Goal: Information Seeking & Learning: Learn about a topic

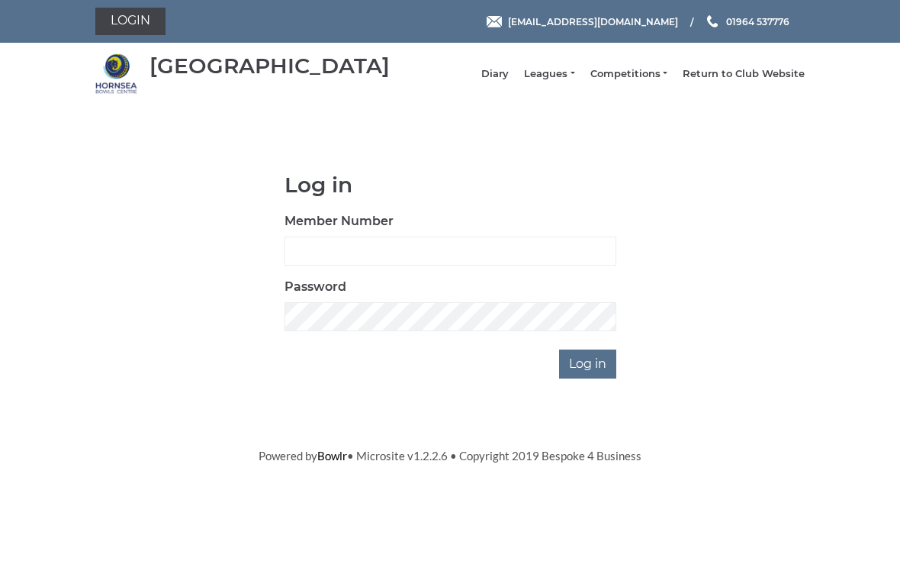
click at [559, 79] on link "Leagues" at bounding box center [549, 74] width 50 height 14
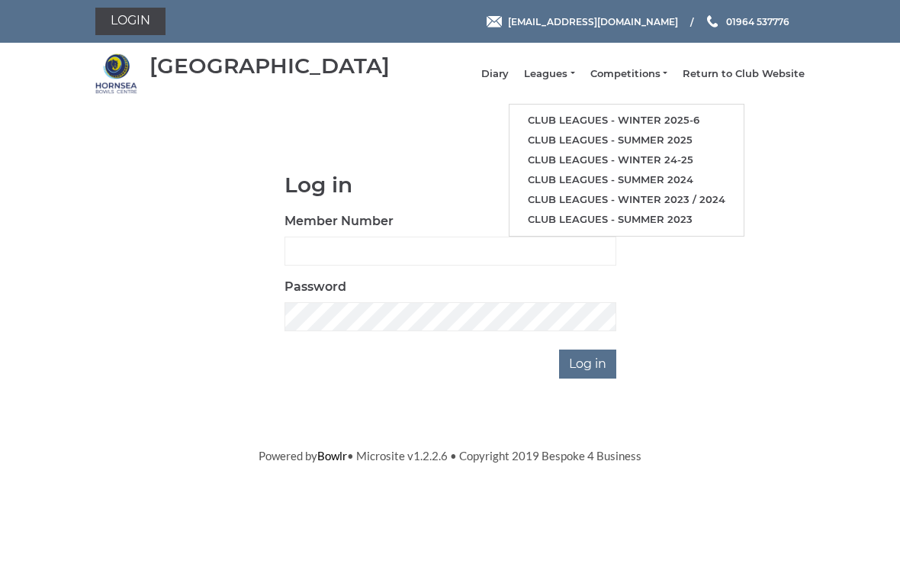
click at [605, 127] on link "Club leagues - Winter 2025-6" at bounding box center [626, 121] width 234 height 20
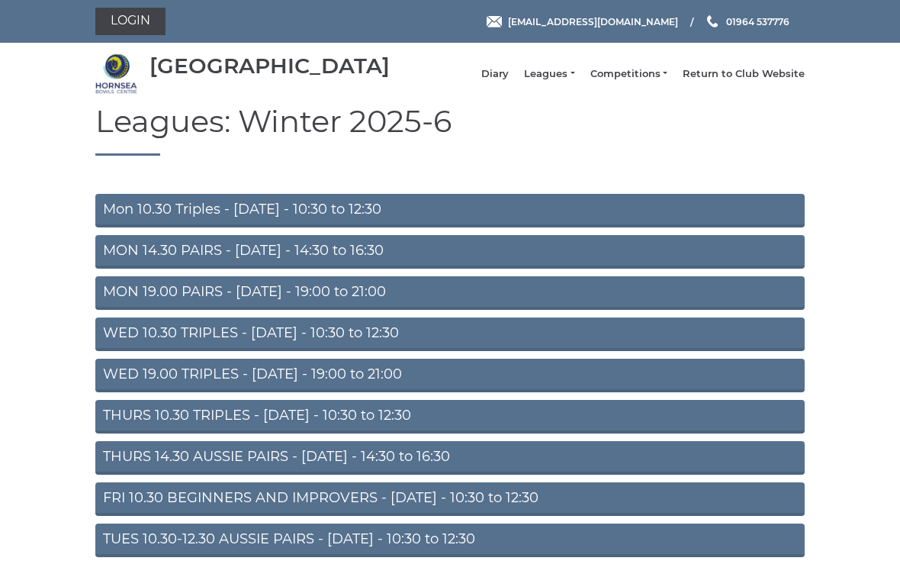
click at [391, 220] on link "Mon 10.30 Triples - [DATE] - 10:30 to 12:30" at bounding box center [449, 211] width 709 height 34
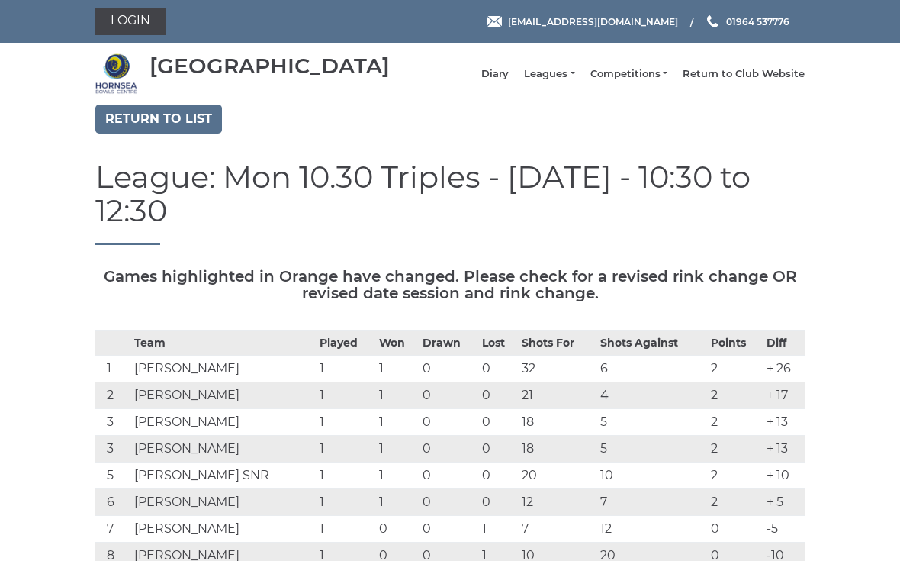
click at [191, 133] on link "Return to list" at bounding box center [158, 118] width 127 height 29
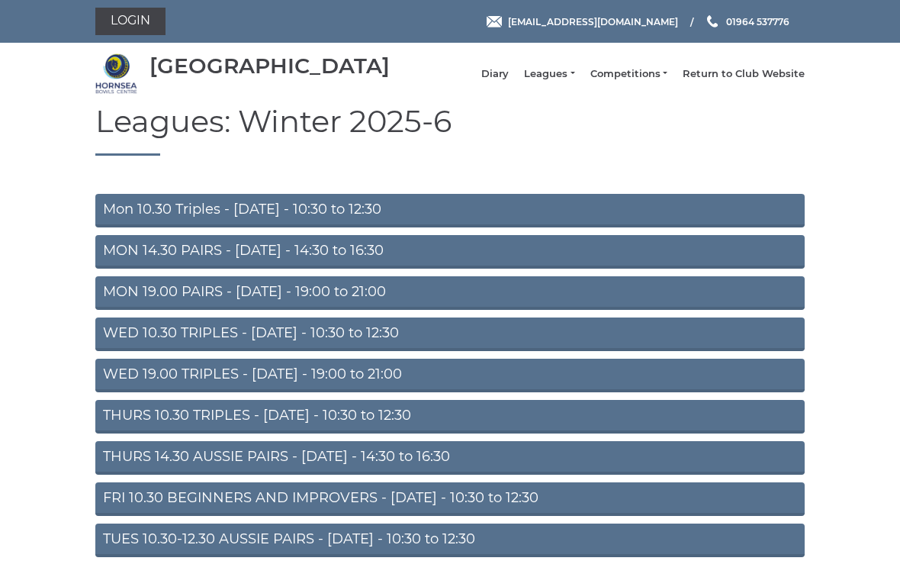
click at [368, 268] on link "MON 14.30 PAIRS - [DATE] - 14:30 to 16:30" at bounding box center [449, 252] width 709 height 34
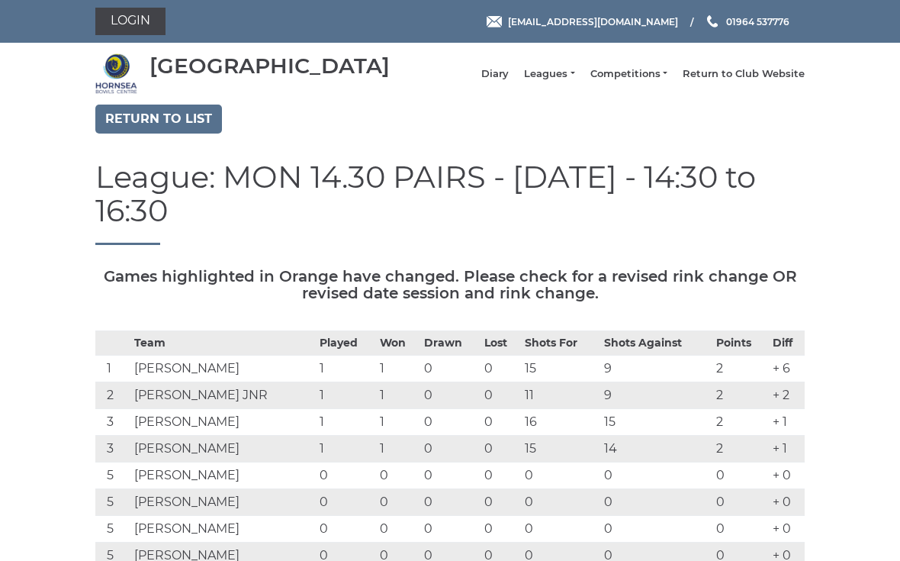
click at [153, 133] on link "Return to list" at bounding box center [158, 118] width 127 height 29
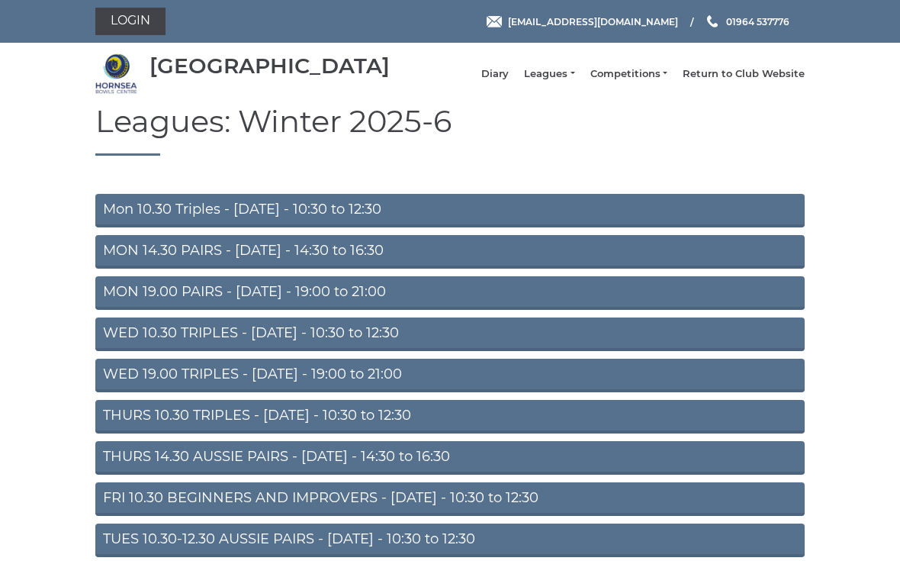
click at [150, 553] on link "TUES 10.30-12.30 AUSSIE PAIRS - [DATE] - 10:30 to 12:30" at bounding box center [449, 540] width 709 height 34
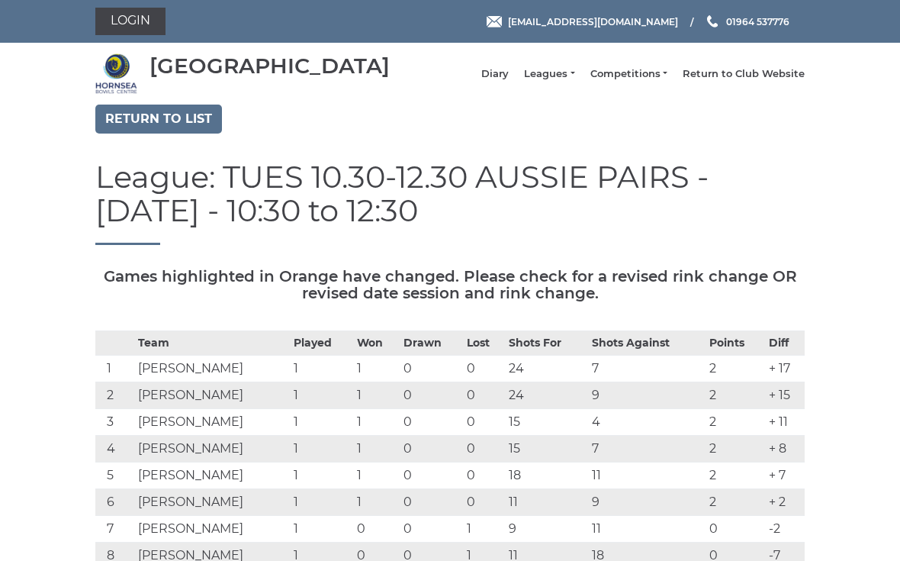
click at [143, 127] on link "Return to list" at bounding box center [158, 118] width 127 height 29
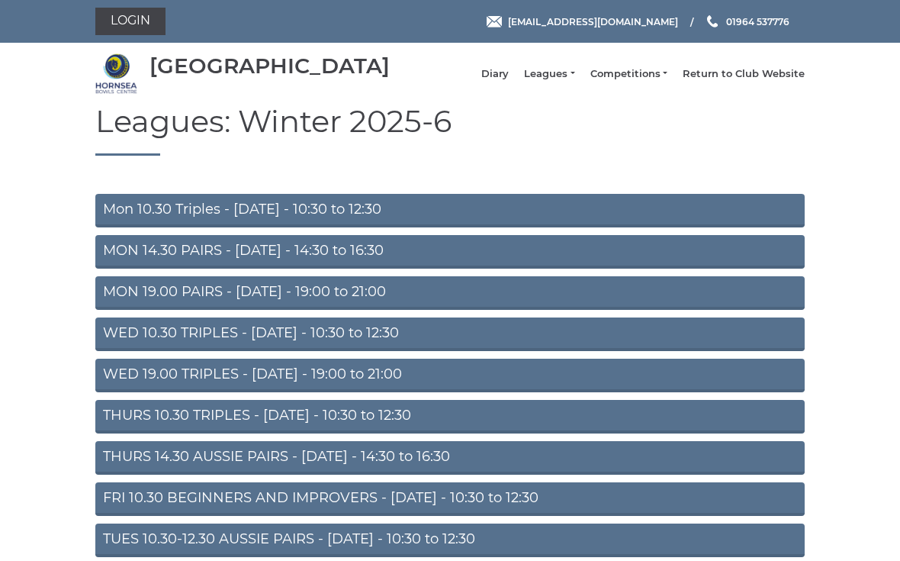
click at [169, 474] on link "THURS 14.30 AUSSIE PAIRS - [DATE] - 14:30 to 16:30" at bounding box center [449, 458] width 709 height 34
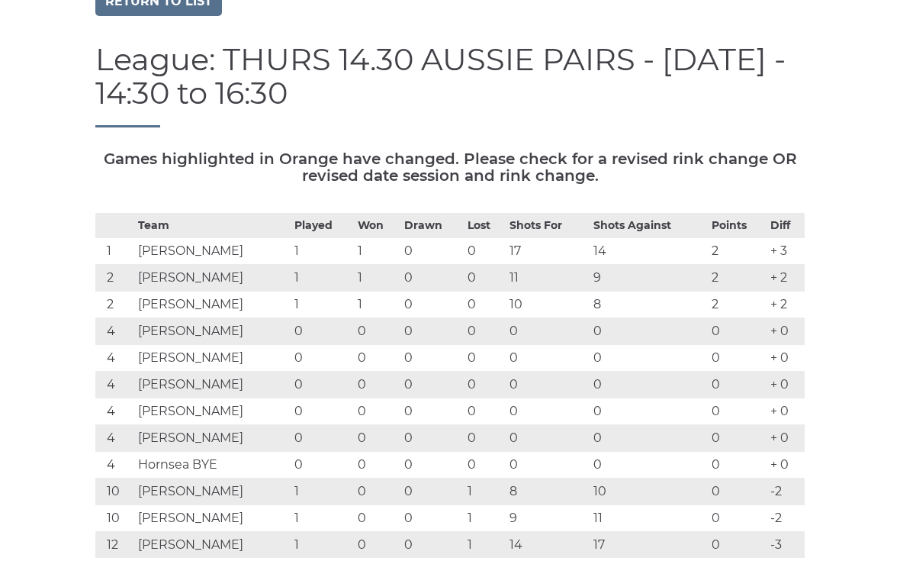
scroll to position [118, 0]
